Goal: Navigation & Orientation: Find specific page/section

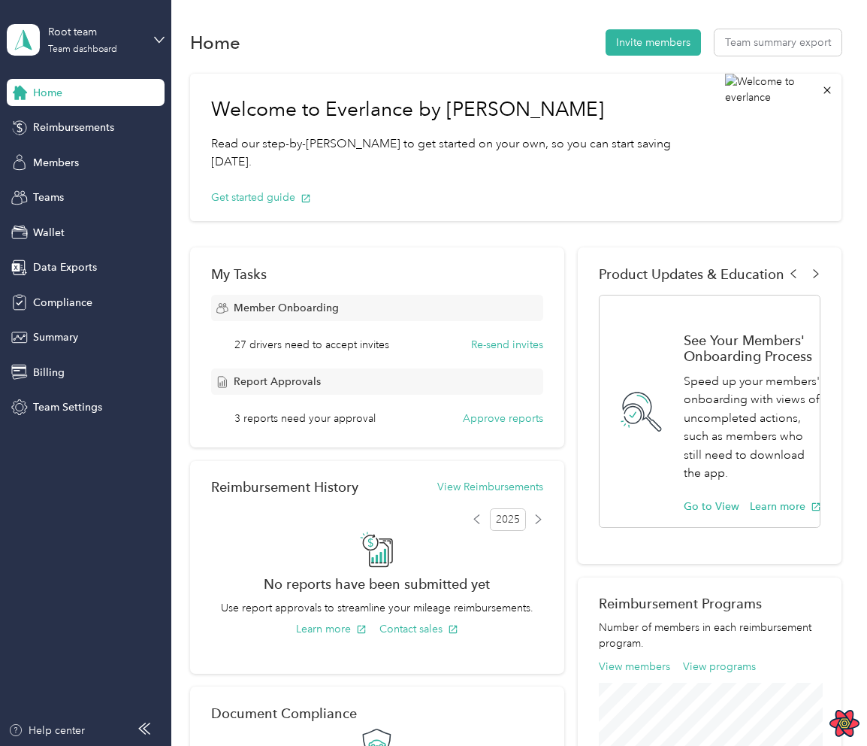
click at [750, 241] on div "Welcome to Everlance by Motus Read our step-by-[PERSON_NAME] to get started on …" at bounding box center [516, 632] width 652 height 1133
